Goal: Navigation & Orientation: Find specific page/section

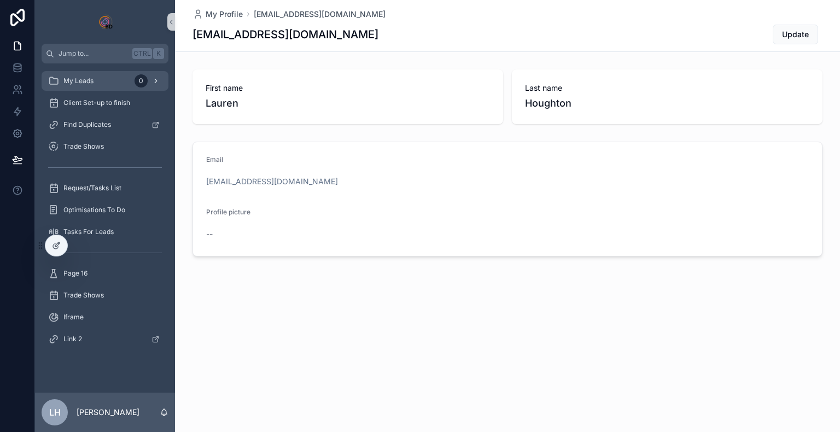
click at [91, 77] on span "My Leads" at bounding box center [78, 81] width 30 height 9
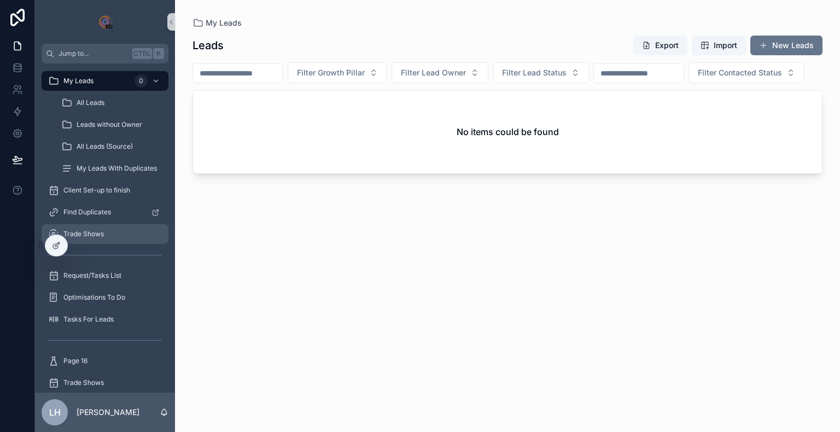
click at [89, 236] on span "Trade Shows" at bounding box center [83, 234] width 40 height 9
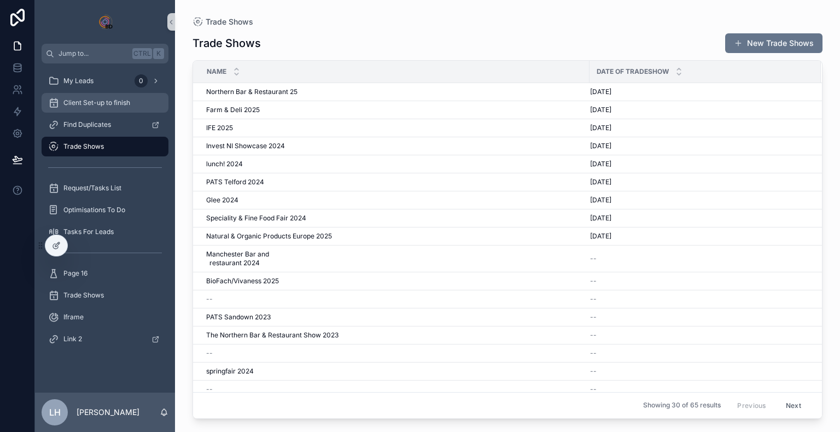
click at [95, 110] on div "Client Set-up to finish" at bounding box center [105, 103] width 114 height 18
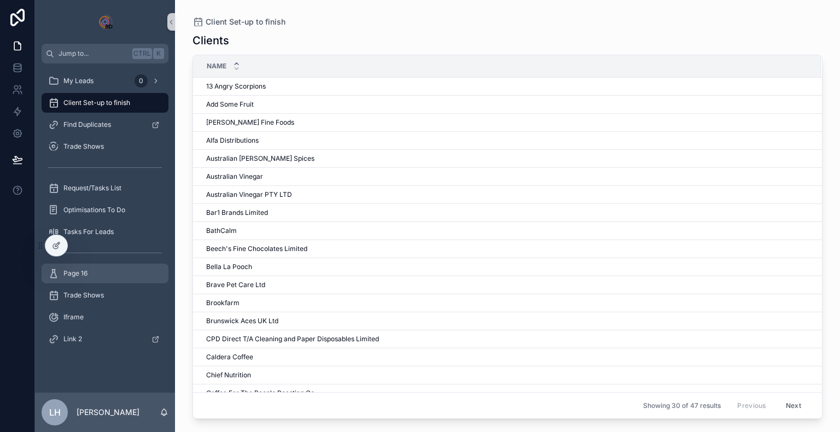
click at [90, 275] on div "Page 16" at bounding box center [105, 274] width 114 height 18
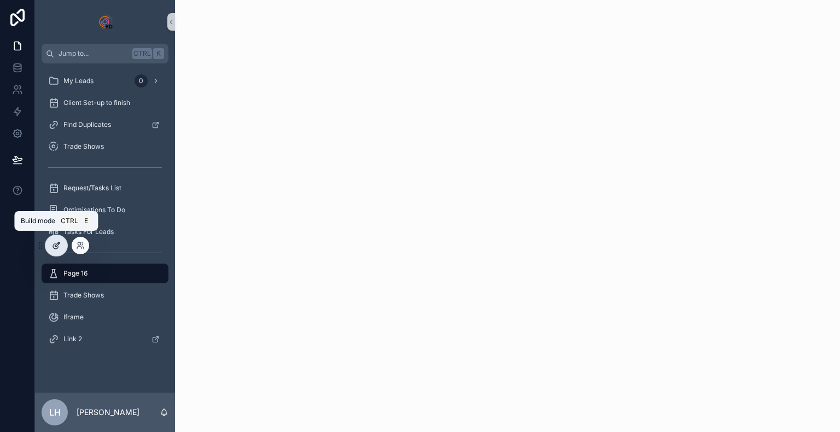
click at [57, 248] on icon at bounding box center [55, 246] width 5 height 5
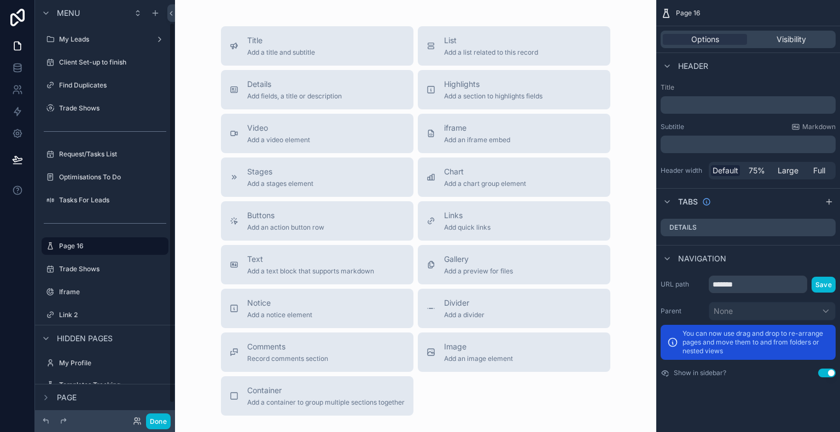
scroll to position [24, 0]
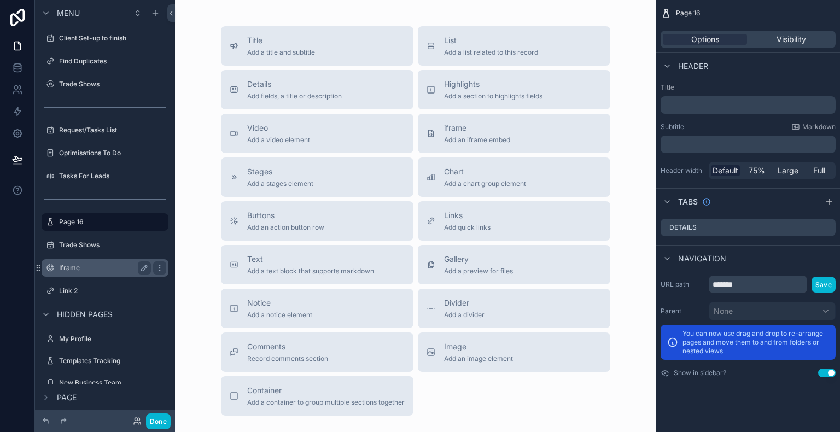
click at [98, 272] on div "Iframe" at bounding box center [105, 267] width 92 height 13
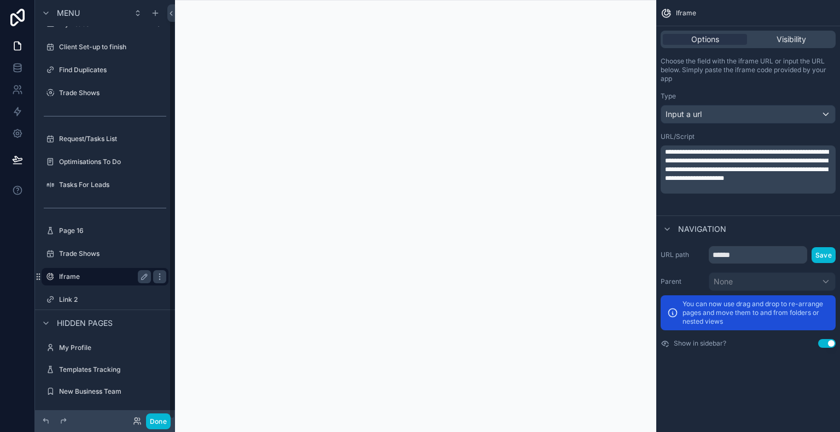
scroll to position [15, 0]
click at [95, 297] on label "Link 2" at bounding box center [103, 299] width 88 height 9
click at [101, 303] on label "Link 2" at bounding box center [103, 299] width 88 height 9
click at [73, 301] on label "Link 2" at bounding box center [103, 299] width 88 height 9
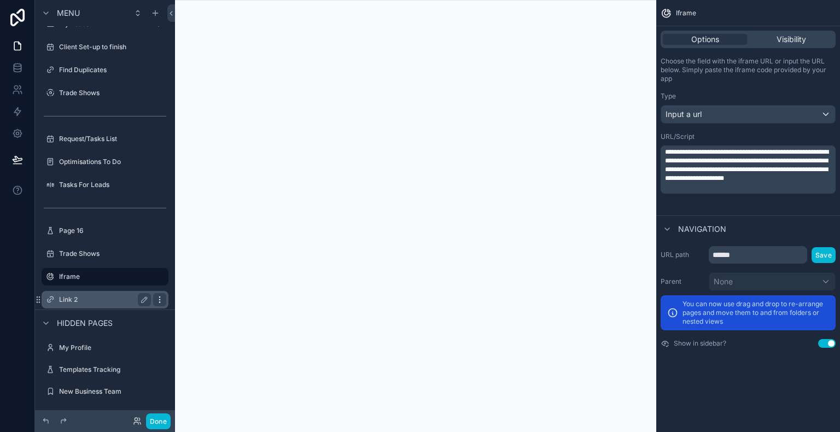
click at [162, 300] on icon "scrollable content" at bounding box center [159, 299] width 9 height 9
click at [102, 303] on label "Link 2" at bounding box center [103, 299] width 88 height 9
click at [55, 299] on div "scrollable content" at bounding box center [50, 299] width 13 height 13
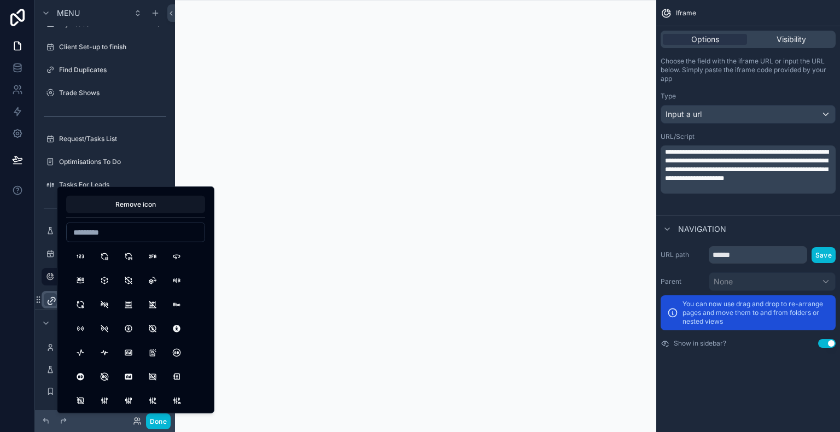
click at [55, 299] on icon "scrollable content" at bounding box center [51, 300] width 11 height 11
click at [39, 299] on icon "scrollable content" at bounding box center [38, 299] width 9 height 9
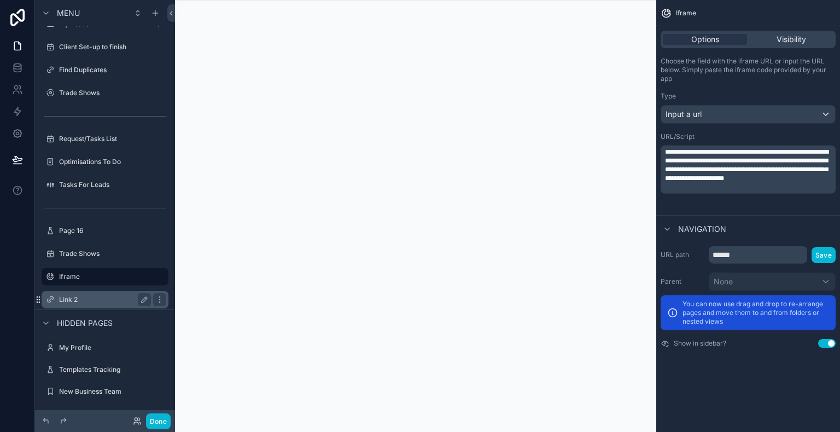
click at [39, 299] on icon "scrollable content" at bounding box center [38, 299] width 9 height 9
click at [105, 293] on div "Link 2" at bounding box center [105, 299] width 92 height 13
click at [142, 300] on icon "scrollable content" at bounding box center [144, 299] width 5 height 5
click at [164, 301] on div "scrollable content" at bounding box center [159, 299] width 13 height 13
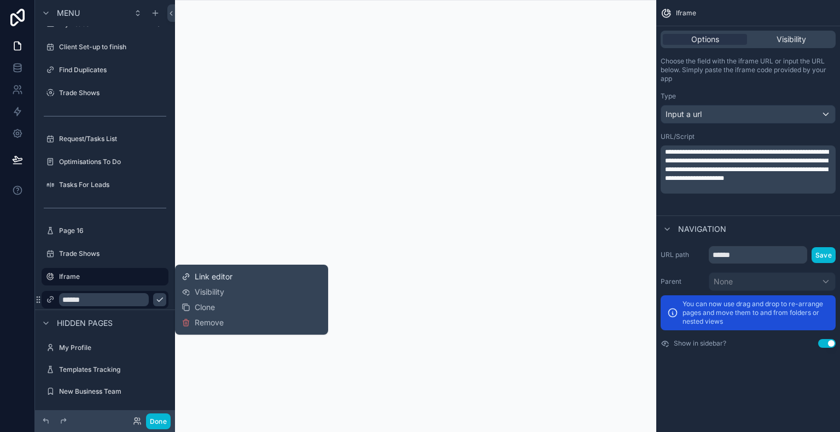
click at [221, 281] on span "Link editor" at bounding box center [214, 276] width 38 height 11
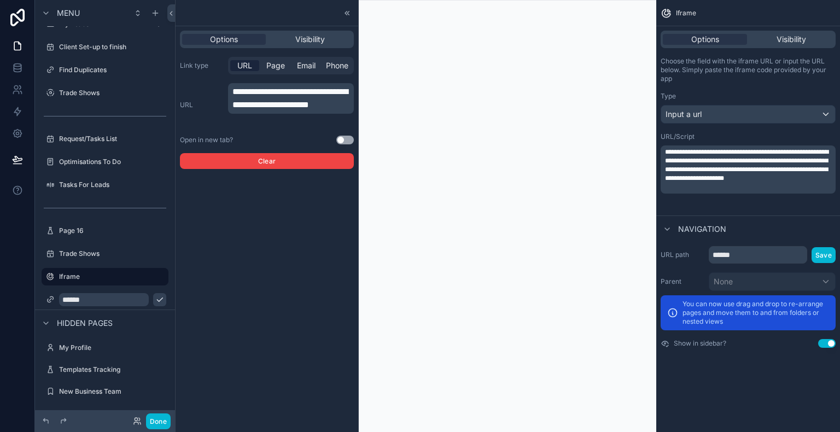
click at [417, 251] on div "scrollable content" at bounding box center [415, 216] width 481 height 432
click at [118, 277] on label "Iframe" at bounding box center [103, 276] width 88 height 9
click at [345, 11] on icon at bounding box center [347, 13] width 9 height 9
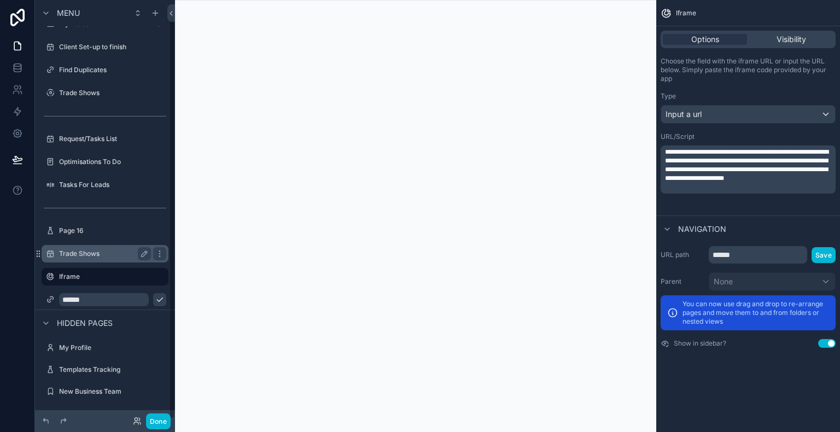
click at [114, 253] on label "Trade Shows" at bounding box center [103, 253] width 88 height 9
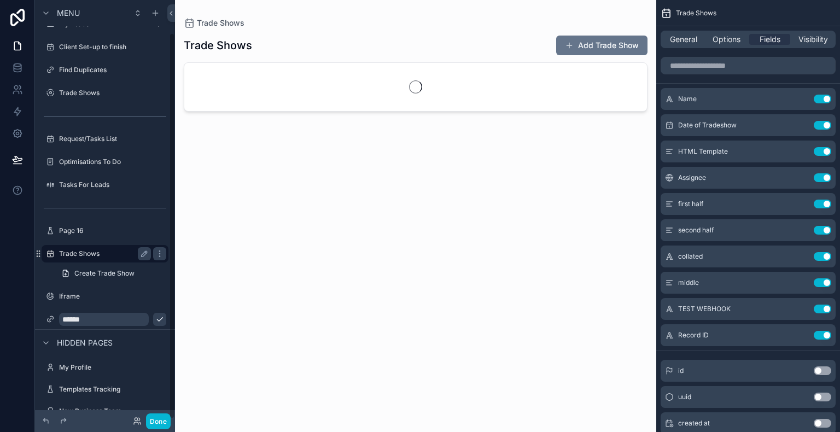
scroll to position [35, 0]
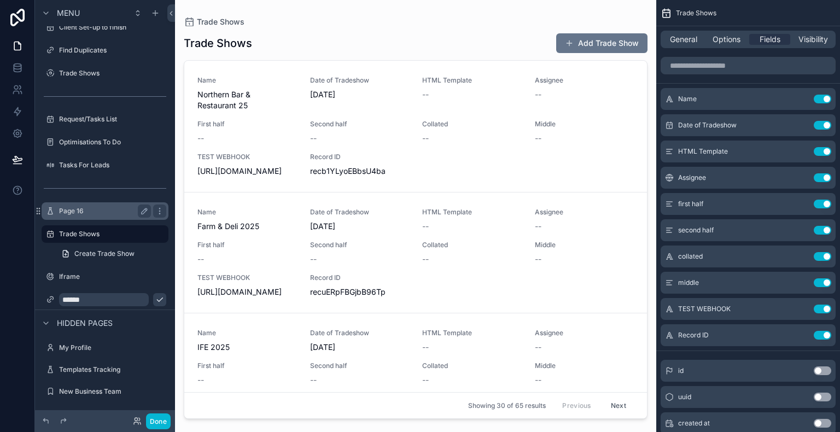
click at [98, 214] on label "Page 16" at bounding box center [103, 211] width 88 height 9
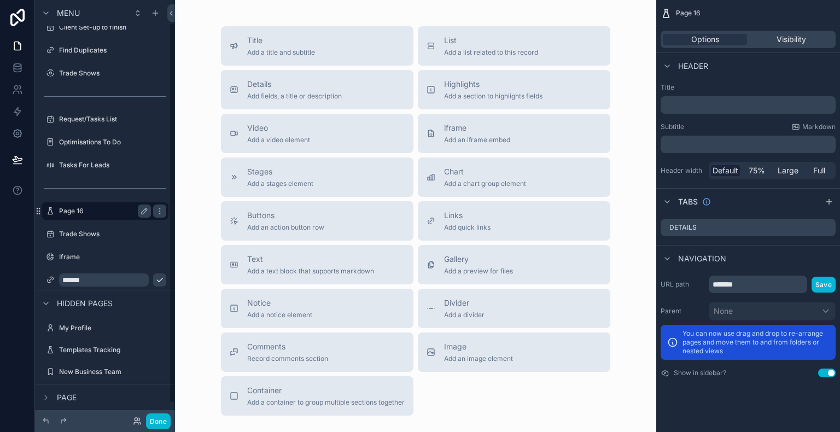
scroll to position [24, 0]
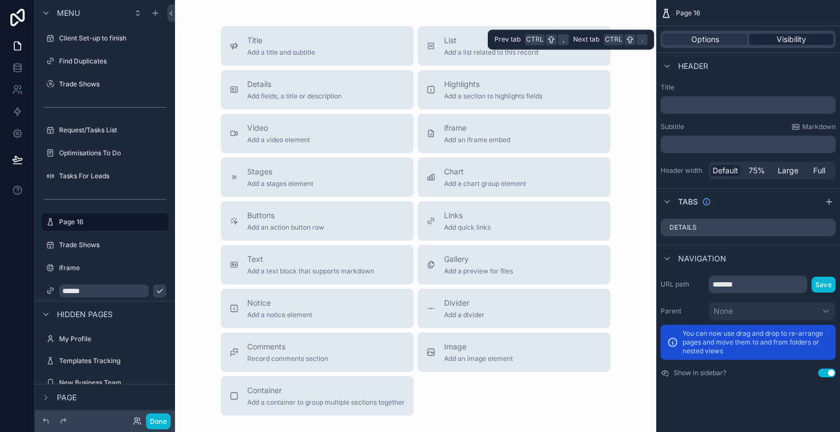
click at [795, 44] on span "Visibility" at bounding box center [792, 39] width 30 height 11
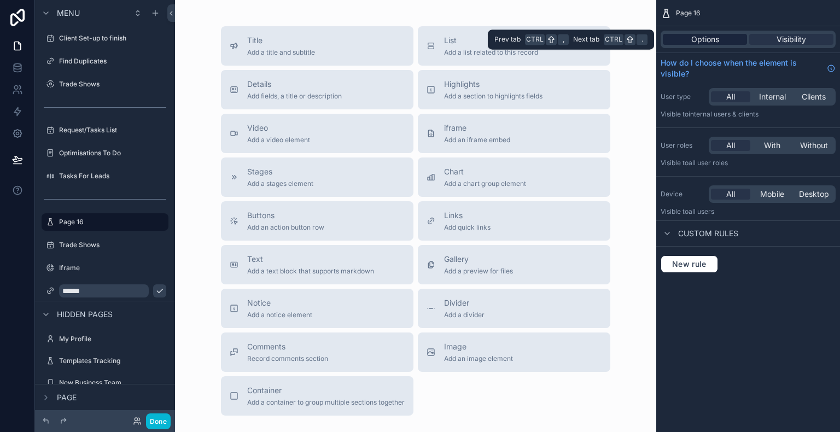
click at [707, 38] on span "Options" at bounding box center [705, 39] width 28 height 11
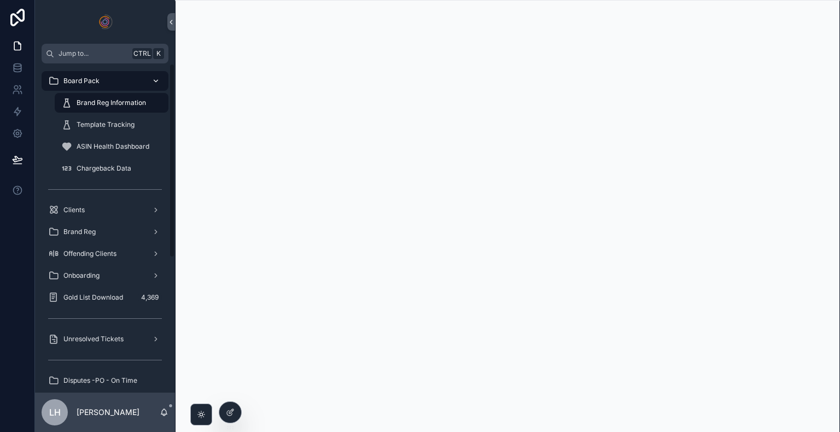
click at [155, 82] on icon "scrollable content" at bounding box center [156, 81] width 8 height 8
